Goal: Task Accomplishment & Management: Manage account settings

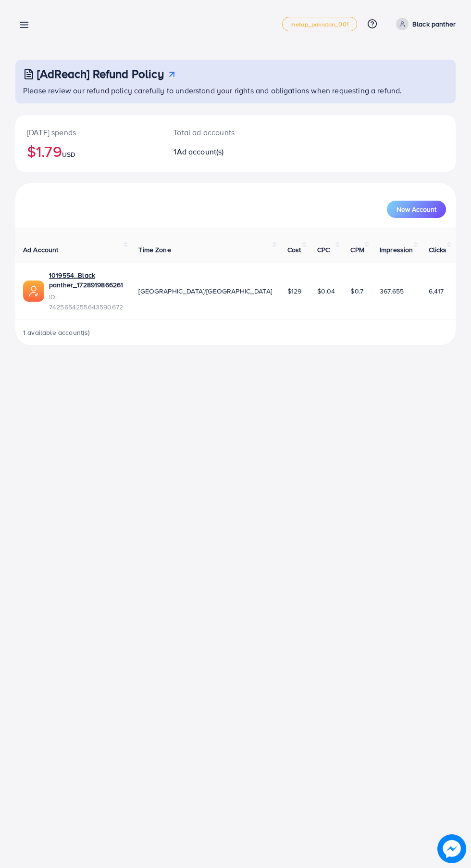
click at [22, 29] on icon at bounding box center [24, 25] width 10 height 10
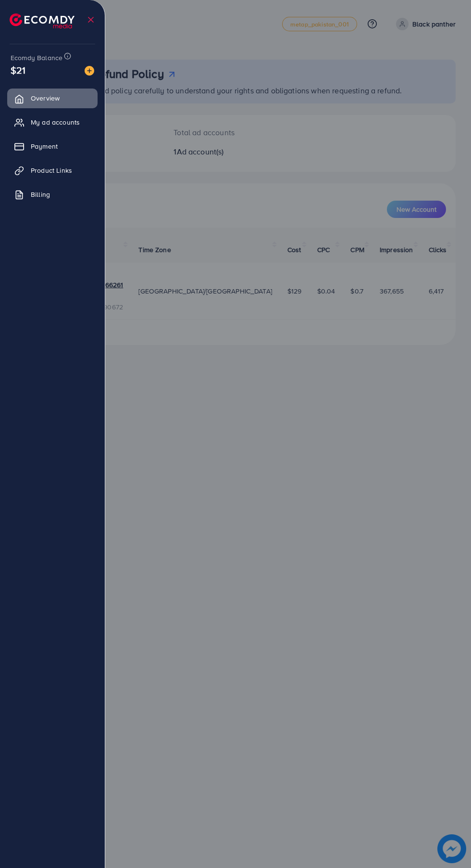
click at [60, 122] on span "My ad accounts" at bounding box center [55, 122] width 49 height 10
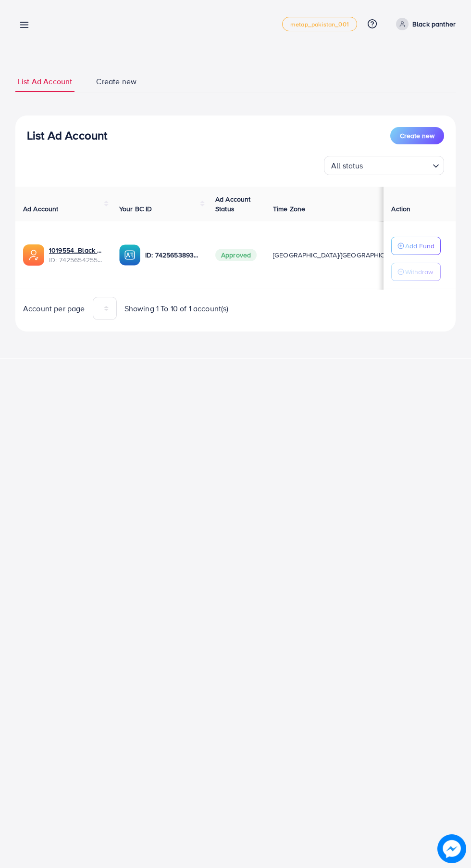
click at [21, 21] on icon at bounding box center [24, 25] width 10 height 10
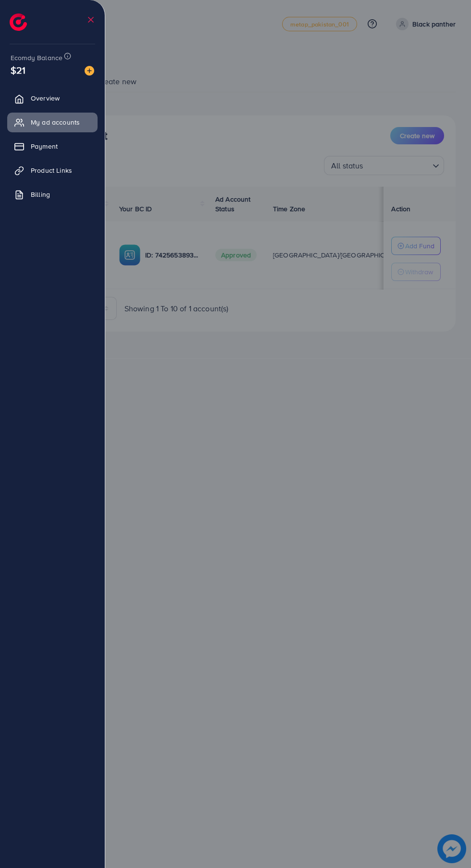
click at [275, 432] on div at bounding box center [235, 520] width 471 height 1041
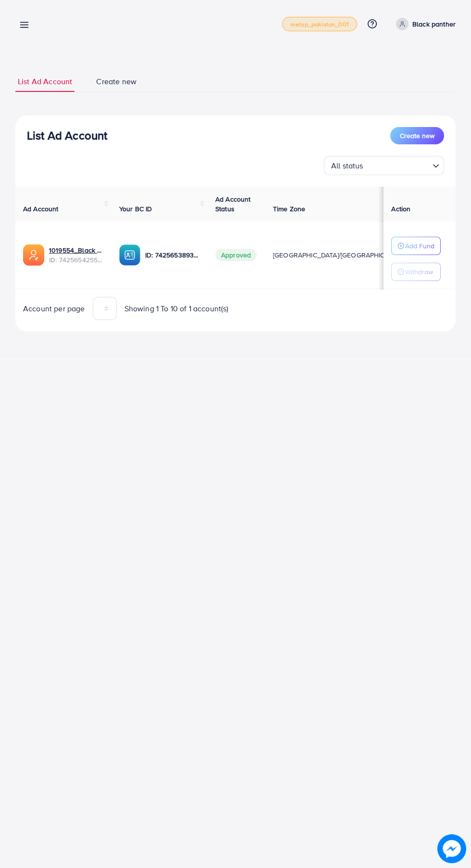
click at [324, 24] on span "metap_pakistan_001" at bounding box center [320, 24] width 59 height 6
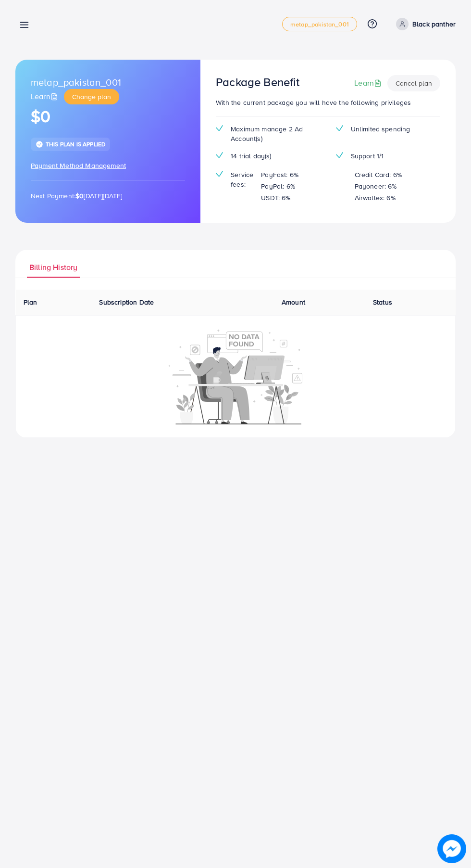
click at [24, 23] on line at bounding box center [25, 23] width 8 height 0
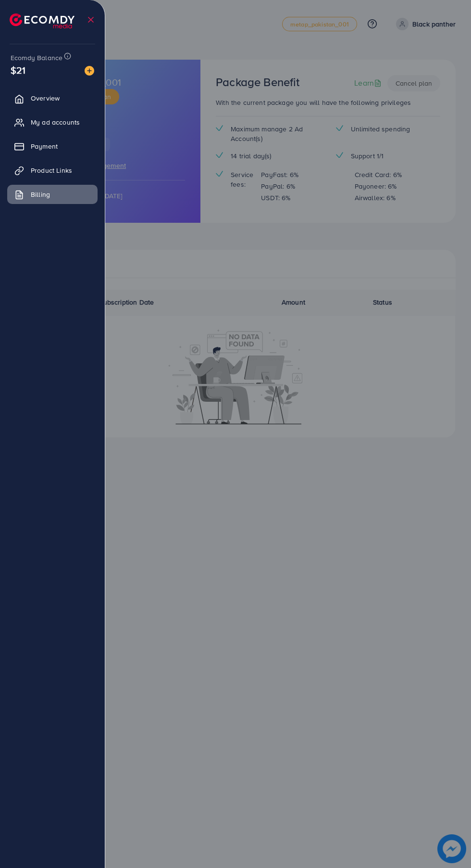
click at [42, 100] on span "Overview" at bounding box center [45, 98] width 29 height 10
